Goal: Task Accomplishment & Management: Complete application form

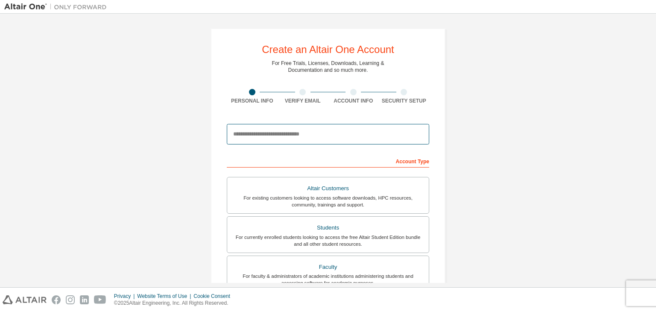
click at [285, 140] on input "email" at bounding box center [328, 134] width 202 height 20
type input "**********"
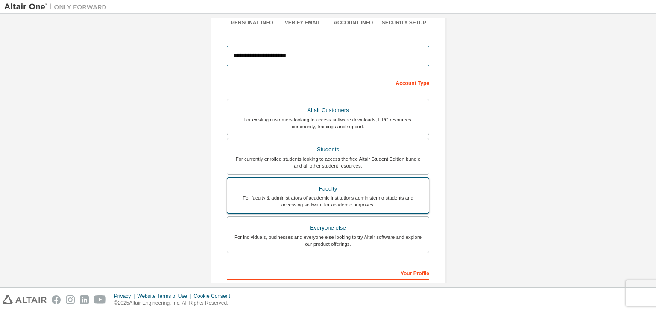
scroll to position [85, 0]
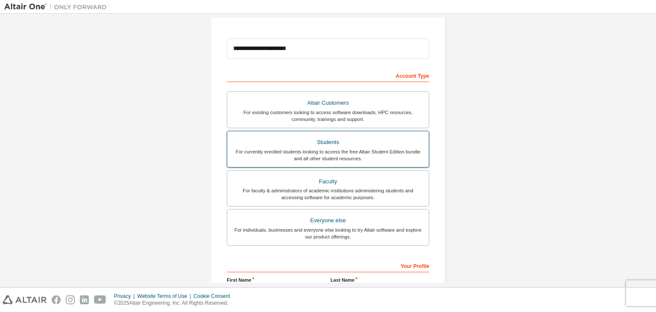
click at [304, 146] on div "Students" at bounding box center [327, 142] width 191 height 12
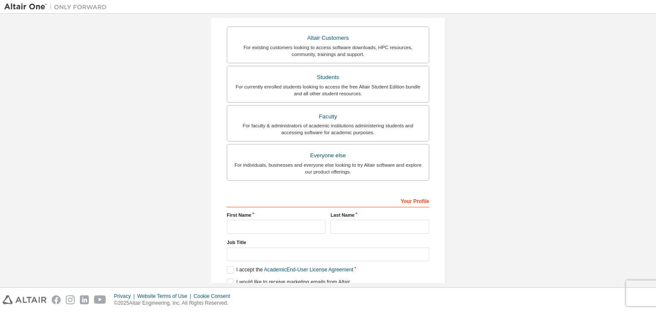
scroll to position [171, 0]
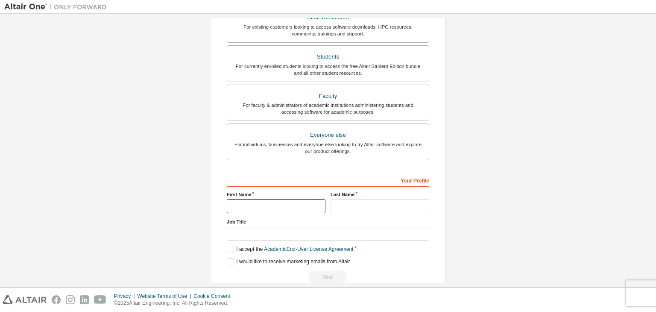
click at [274, 207] on input "text" at bounding box center [276, 206] width 99 height 14
type input "**********"
click at [348, 209] on input "text" at bounding box center [379, 206] width 99 height 14
type input "*"
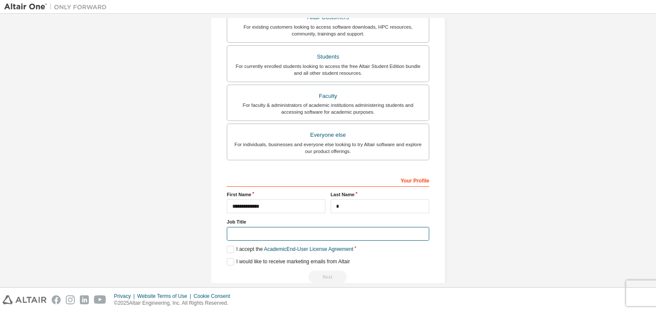
click at [363, 229] on input "text" at bounding box center [328, 234] width 202 height 14
type input "*******"
click at [228, 243] on div "**********" at bounding box center [328, 228] width 202 height 111
click at [227, 250] on label "I accept the Academic End-User License Agreement" at bounding box center [290, 248] width 126 height 7
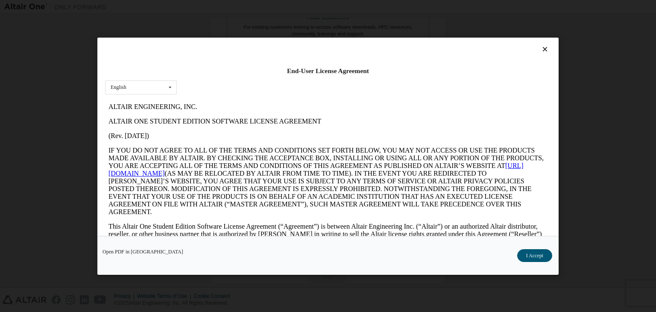
scroll to position [0, 0]
click at [529, 257] on button "I Accept" at bounding box center [534, 255] width 35 height 13
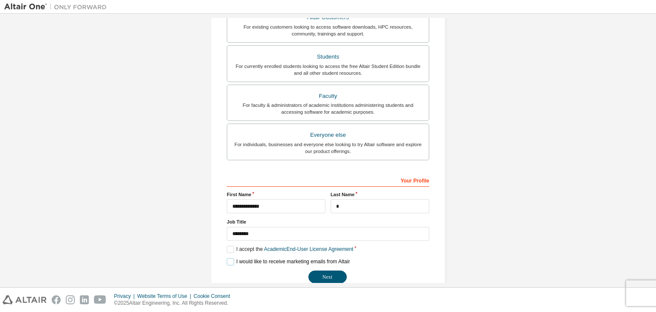
click at [232, 258] on label "I would like to receive marketing emails from Altair" at bounding box center [288, 261] width 123 height 7
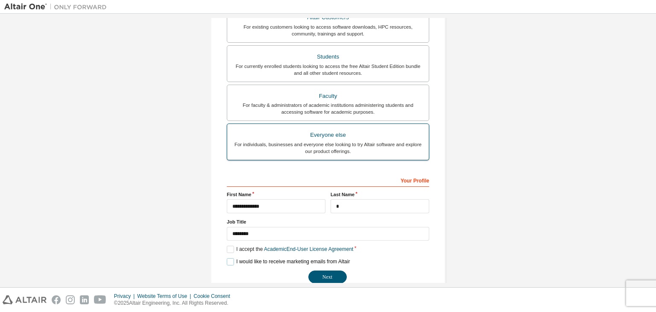
scroll to position [186, 0]
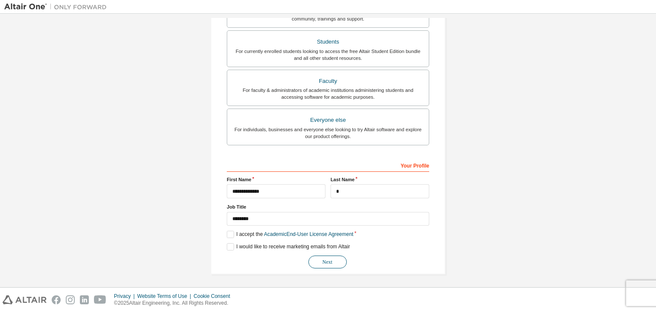
click at [318, 261] on button "Next" at bounding box center [327, 261] width 38 height 13
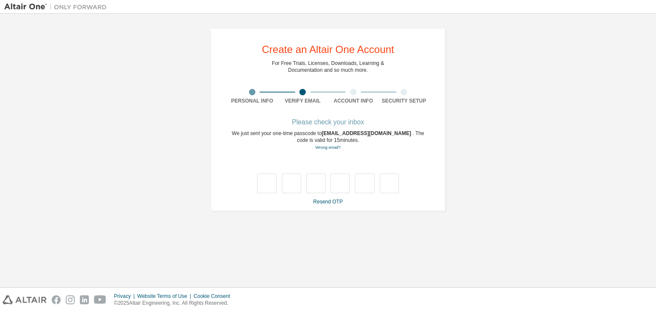
scroll to position [0, 0]
type input "*"
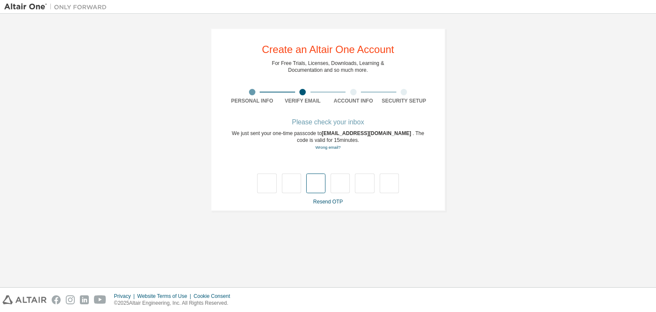
type input "*"
